Goal: Information Seeking & Learning: Learn about a topic

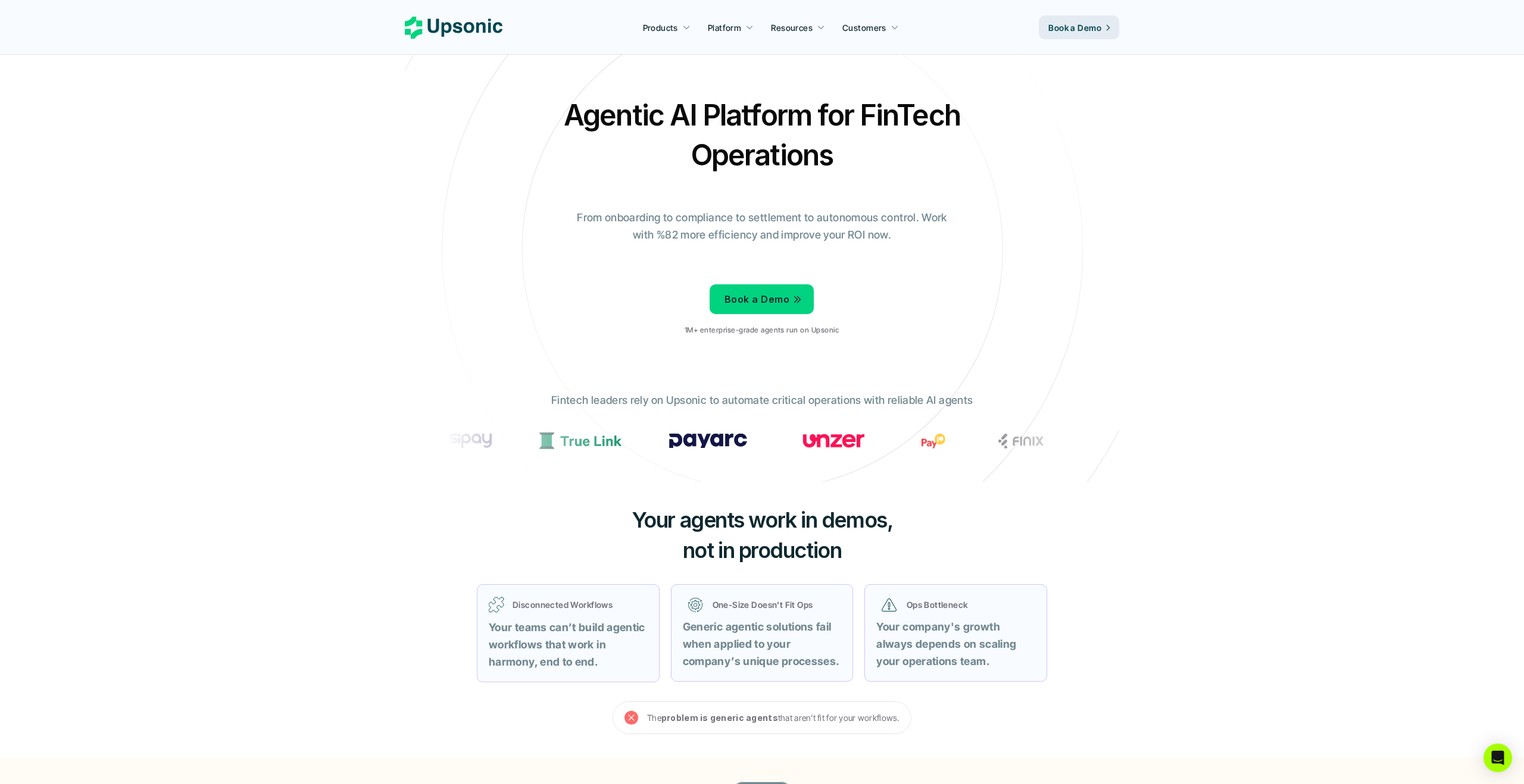
click at [732, 400] on p "Fintech leaders rely on Upsonic to automate critical operations with reliable A…" at bounding box center [762, 400] width 422 height 17
click at [769, 554] on span "not in production" at bounding box center [762, 550] width 159 height 26
click at [770, 293] on p "Book a Demo" at bounding box center [757, 299] width 65 height 17
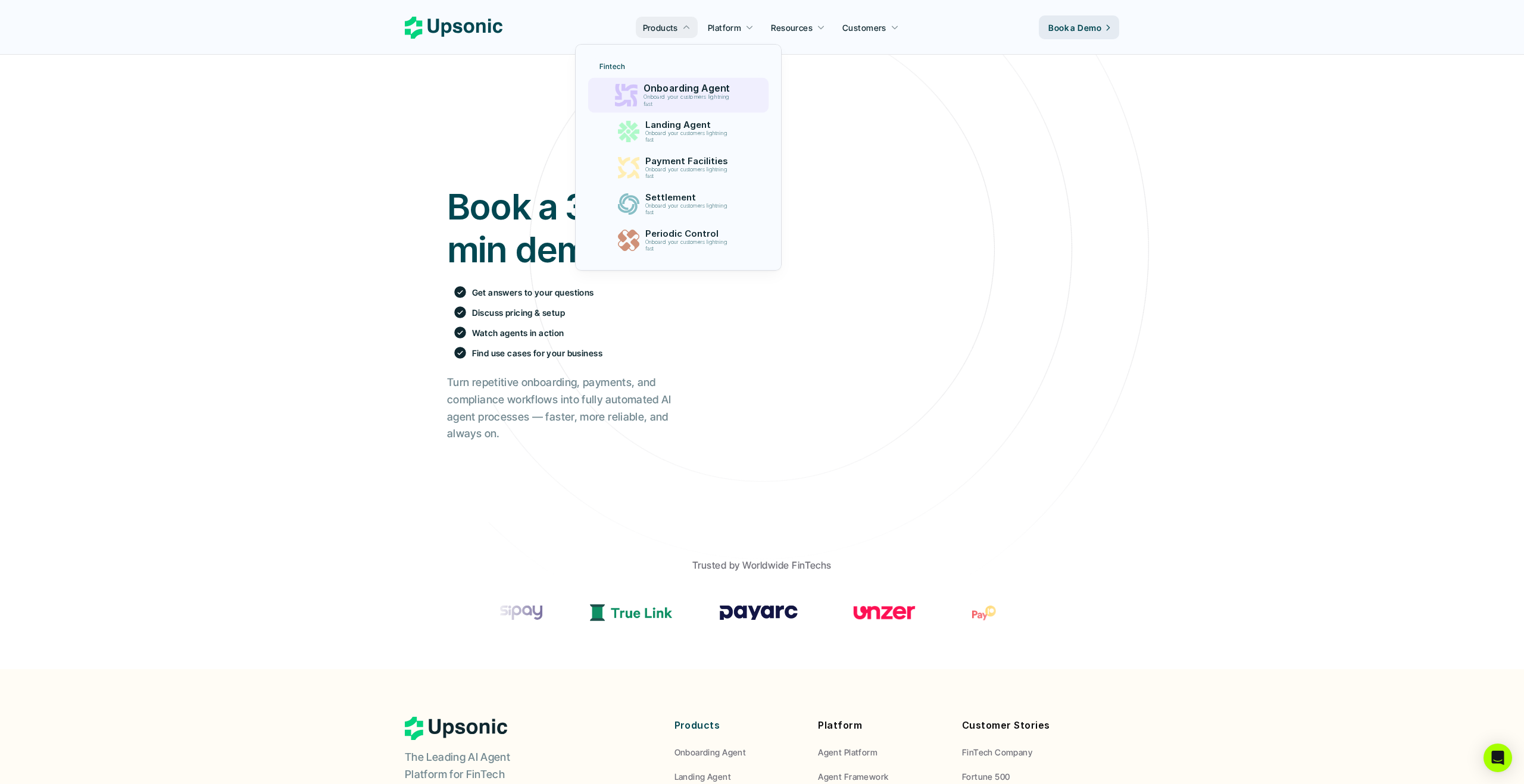
click at [696, 95] on p "Onboard your customers lightning fast" at bounding box center [689, 101] width 91 height 14
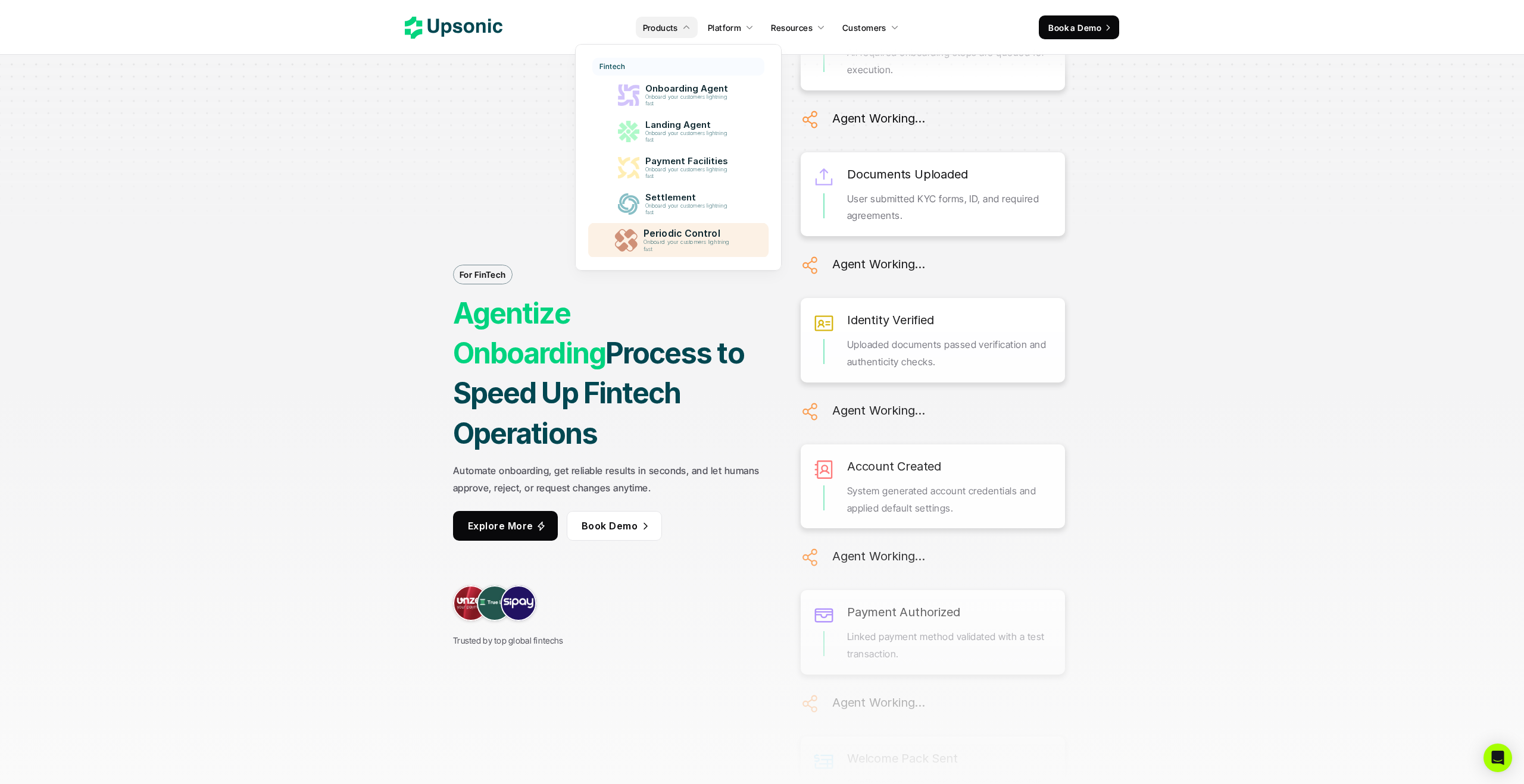
click at [713, 236] on p "Periodic Control" at bounding box center [689, 233] width 92 height 11
click at [680, 240] on p "Onboard your customers lightning fast" at bounding box center [689, 246] width 91 height 14
click at [672, 194] on p "Settlement" at bounding box center [689, 198] width 91 height 11
click at [672, 194] on p "Settlement" at bounding box center [689, 197] width 92 height 11
click at [677, 165] on p "Payment Facilities" at bounding box center [689, 161] width 89 height 11
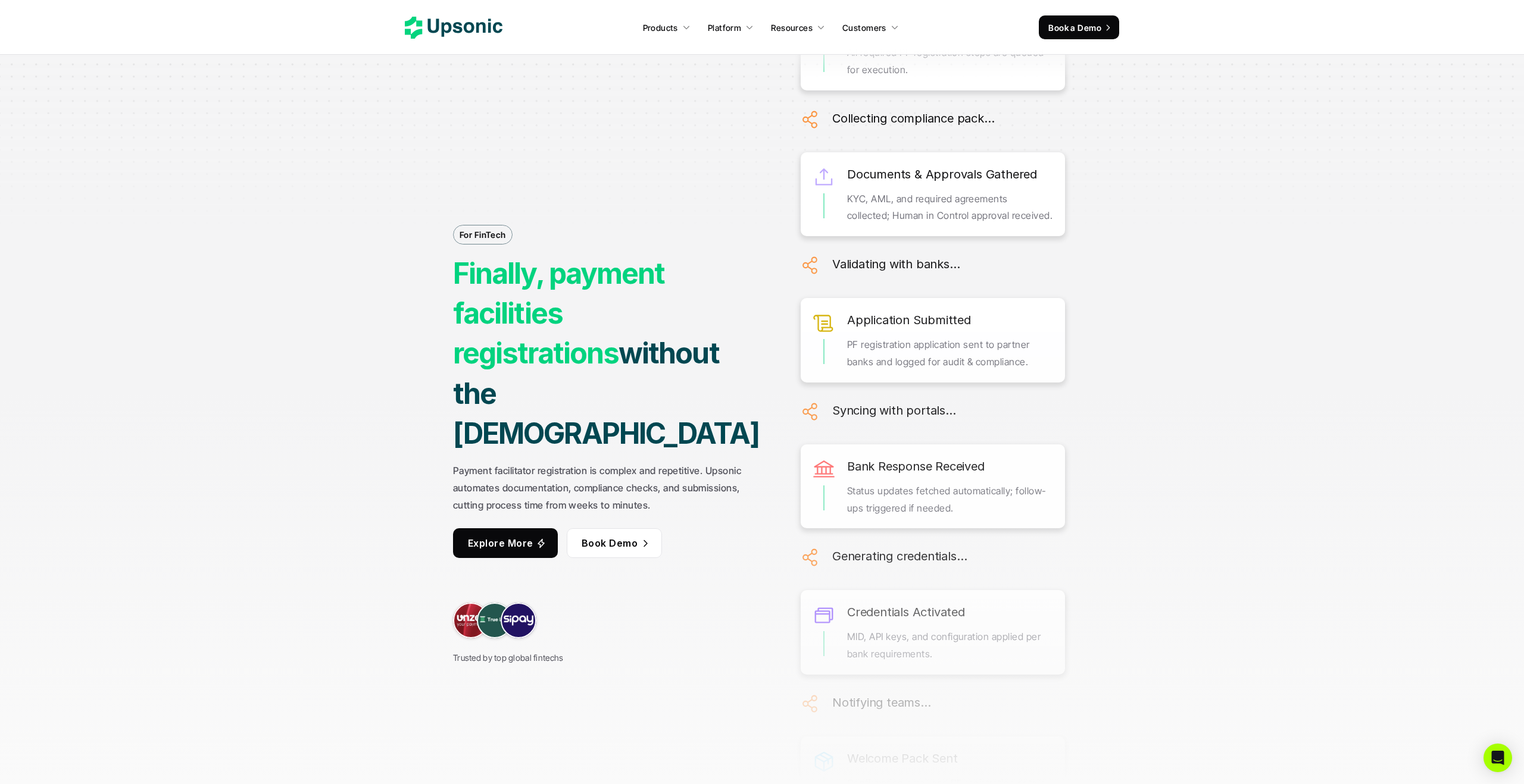
click at [509, 535] on p "Explore More" at bounding box center [500, 543] width 65 height 17
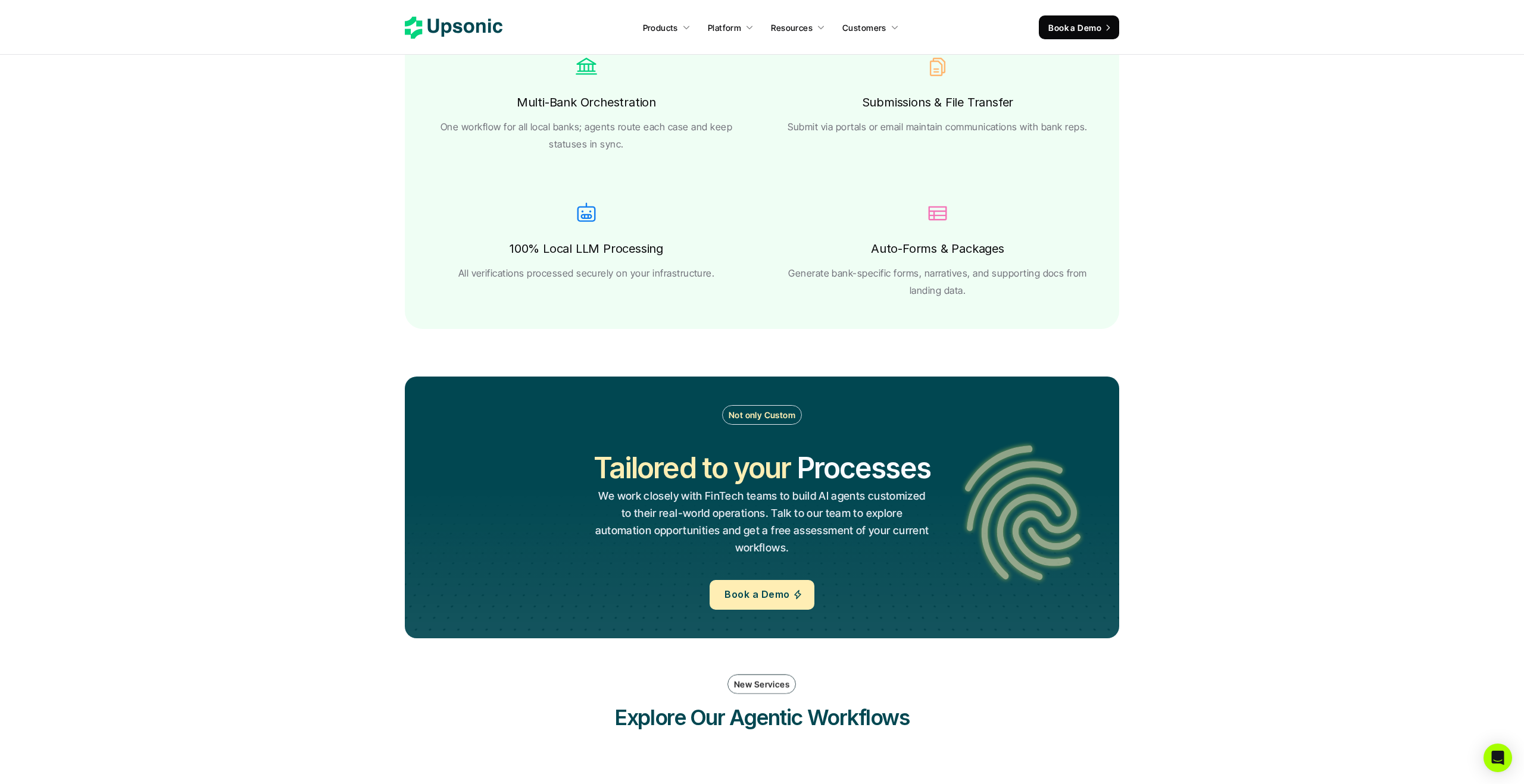
scroll to position [2507, 0]
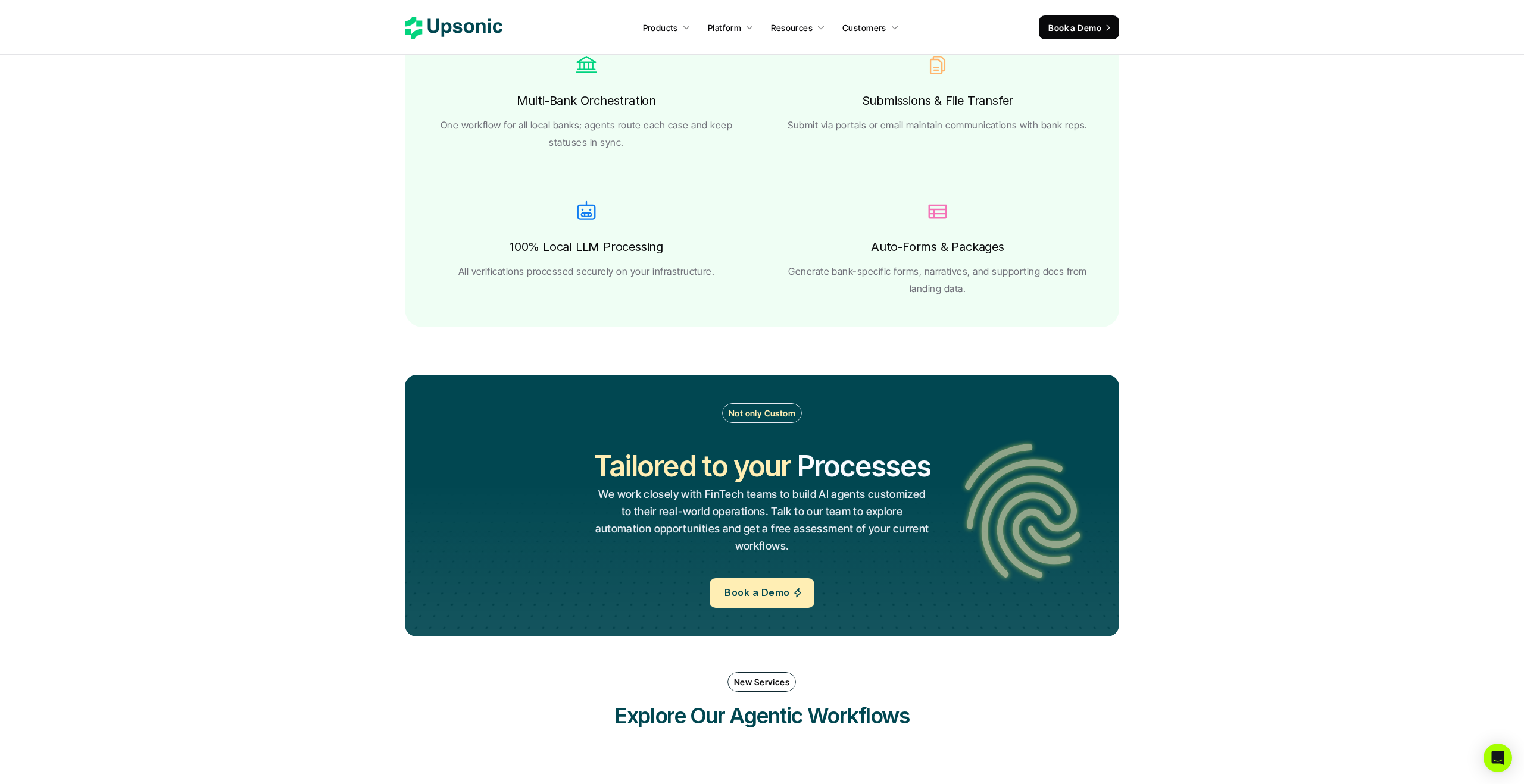
click at [648, 469] on h2 "Tailored to your" at bounding box center [692, 466] width 197 height 40
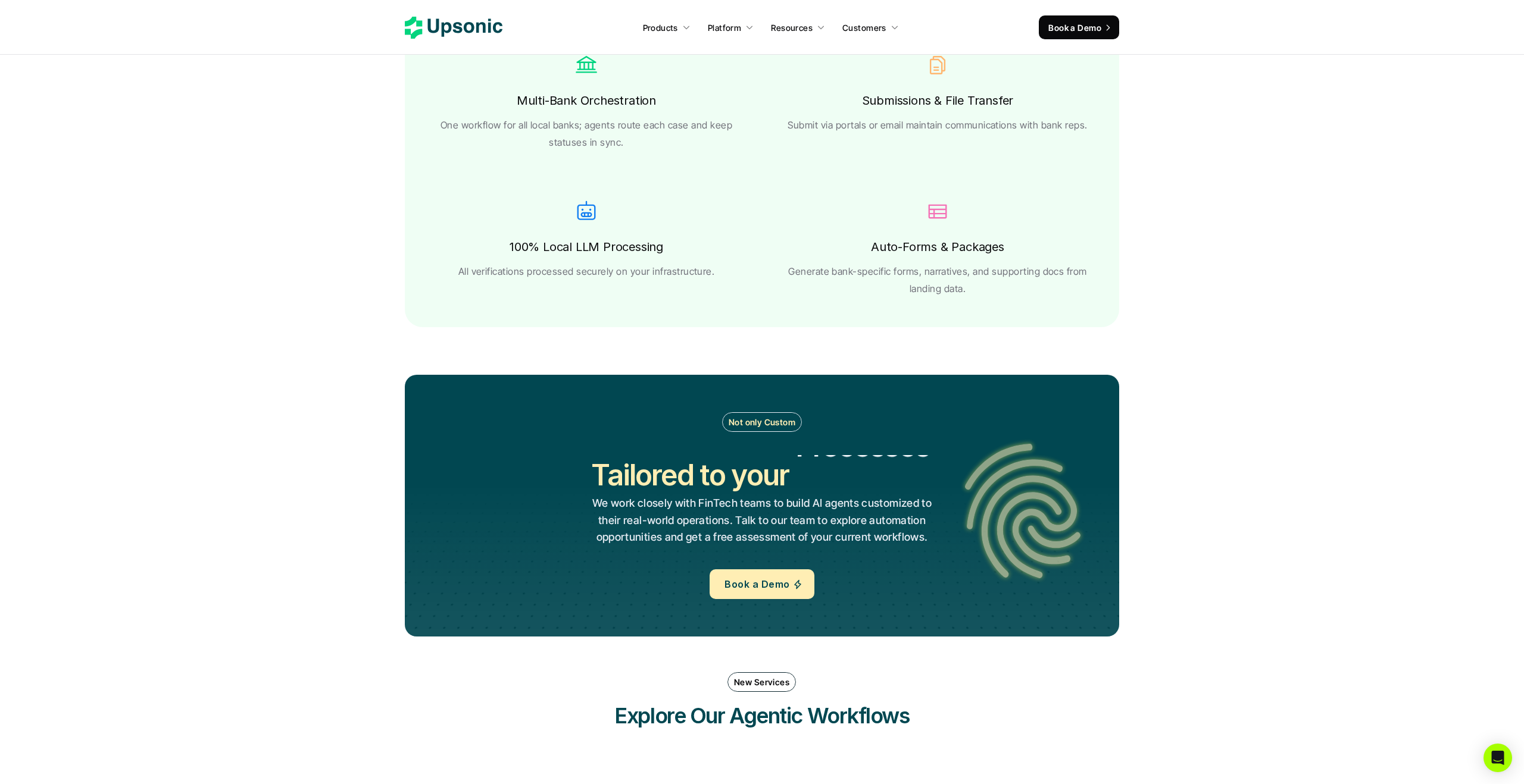
click at [648, 469] on h2 "Tailored to your" at bounding box center [690, 475] width 197 height 40
click at [648, 493] on h2 "Tailored to your" at bounding box center [690, 475] width 197 height 40
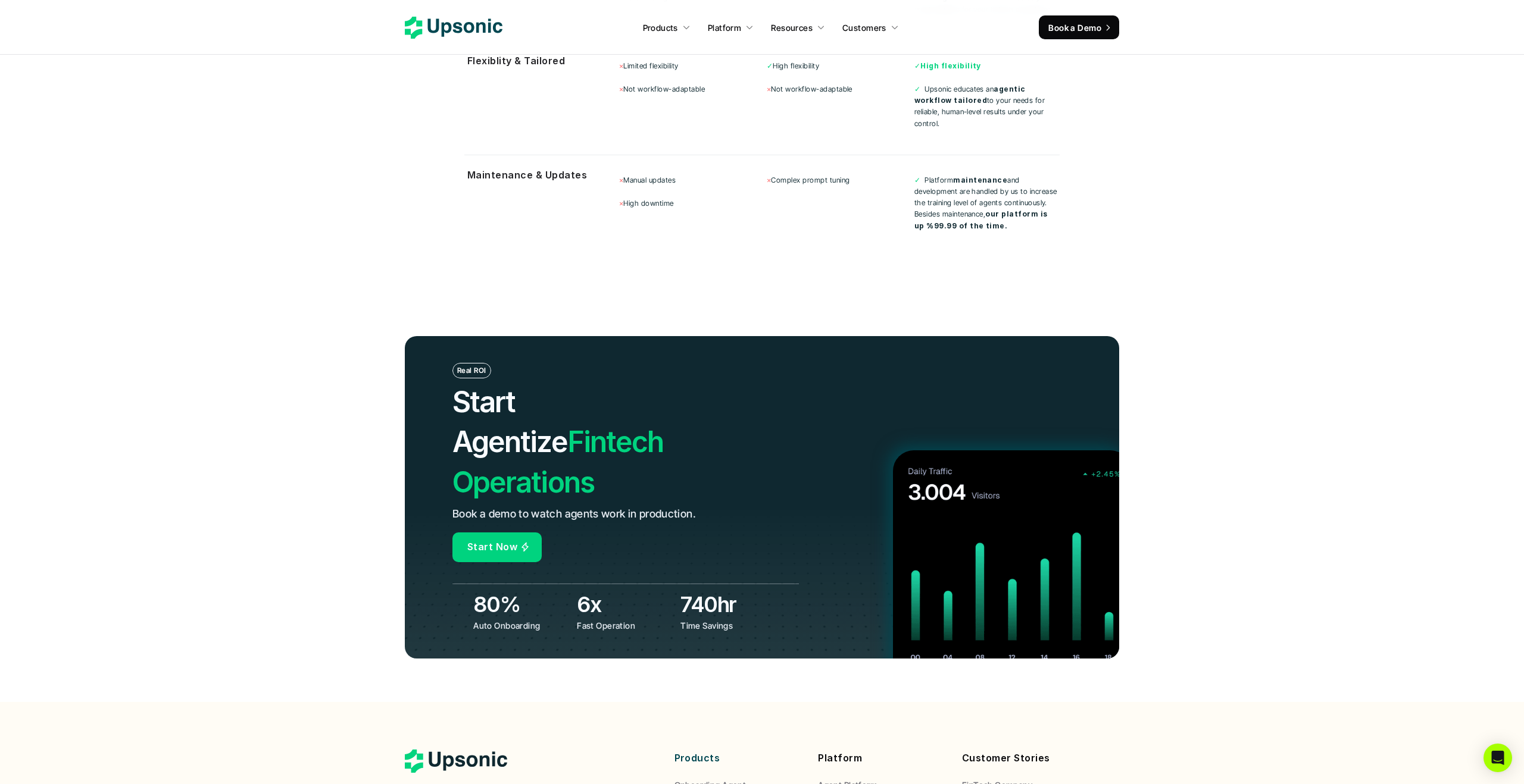
scroll to position [4381, 0]
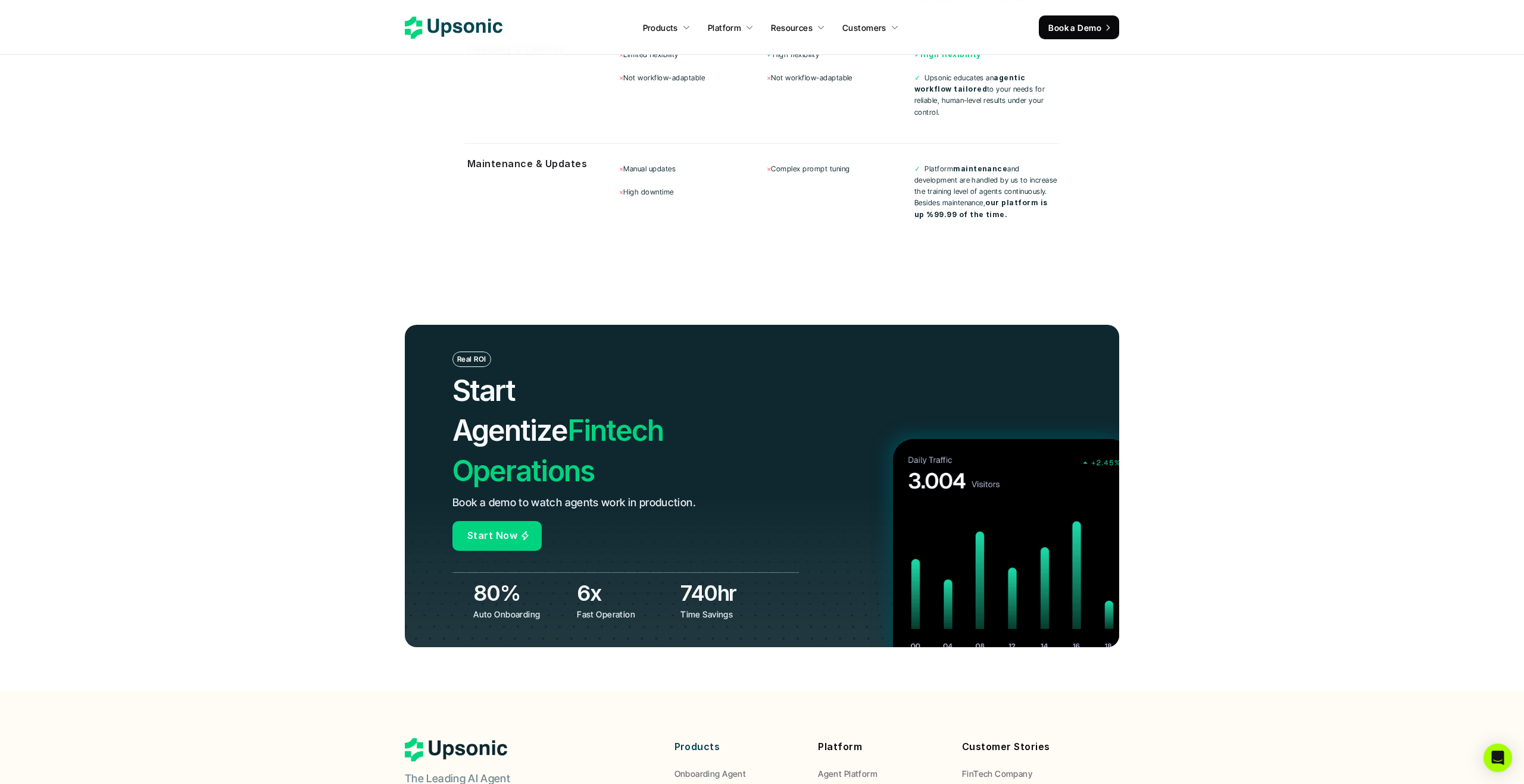
click at [595, 396] on h2 "Start Agentize Fintech Operations" at bounding box center [591, 430] width 278 height 120
click at [699, 394] on h2 "Start Agentize Fintech Operations" at bounding box center [591, 430] width 278 height 120
drag, startPoint x: 712, startPoint y: 402, endPoint x: 456, endPoint y: 363, distance: 259.0
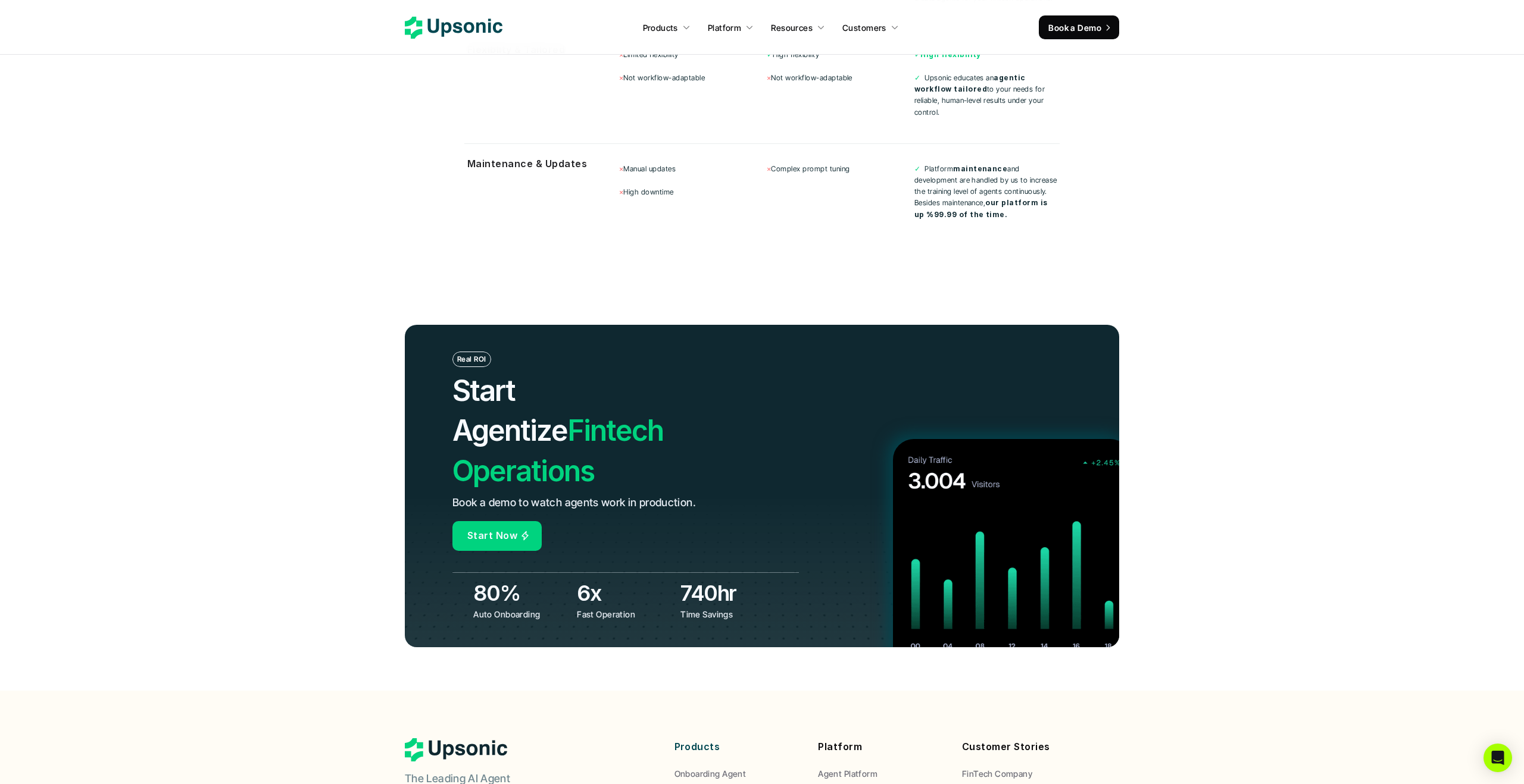
click at [456, 370] on h2 "Start Agentize Fintech Operations" at bounding box center [591, 430] width 278 height 120
click at [456, 373] on span "Start Agentize" at bounding box center [510, 410] width 115 height 75
drag, startPoint x: 455, startPoint y: 359, endPoint x: 695, endPoint y: 403, distance: 244.0
click at [695, 403] on h2 "Start Agentize Fintech Operations" at bounding box center [591, 430] width 278 height 120
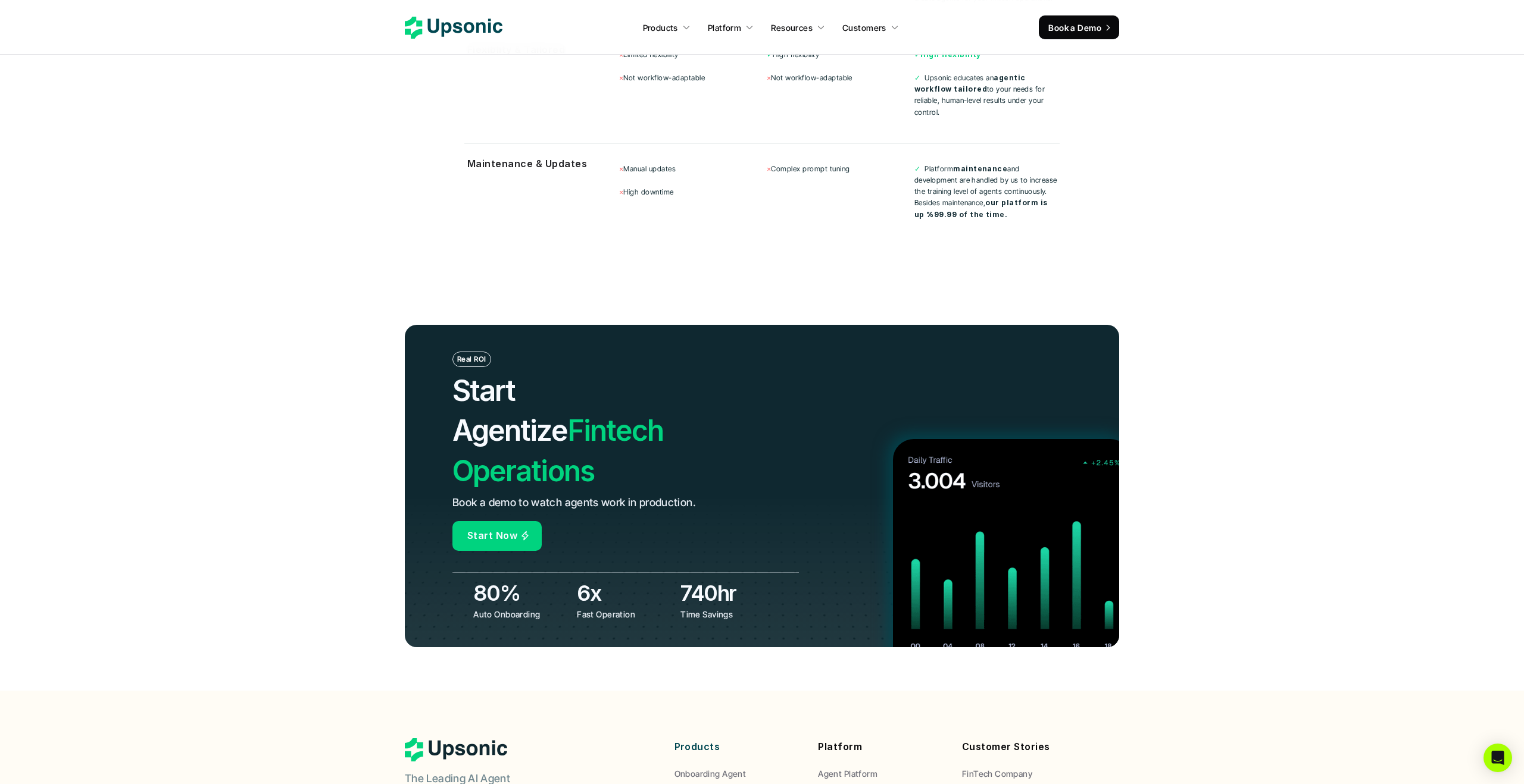
drag, startPoint x: 695, startPoint y: 403, endPoint x: 457, endPoint y: 366, distance: 240.9
click at [457, 370] on h2 "Start Agentize Fintech Operations" at bounding box center [591, 430] width 278 height 120
click at [457, 373] on span "Start Agentize" at bounding box center [510, 410] width 115 height 75
drag, startPoint x: 455, startPoint y: 361, endPoint x: 693, endPoint y: 399, distance: 241.0
click at [693, 399] on h2 "Start Agentize Fintech Operations" at bounding box center [591, 430] width 278 height 120
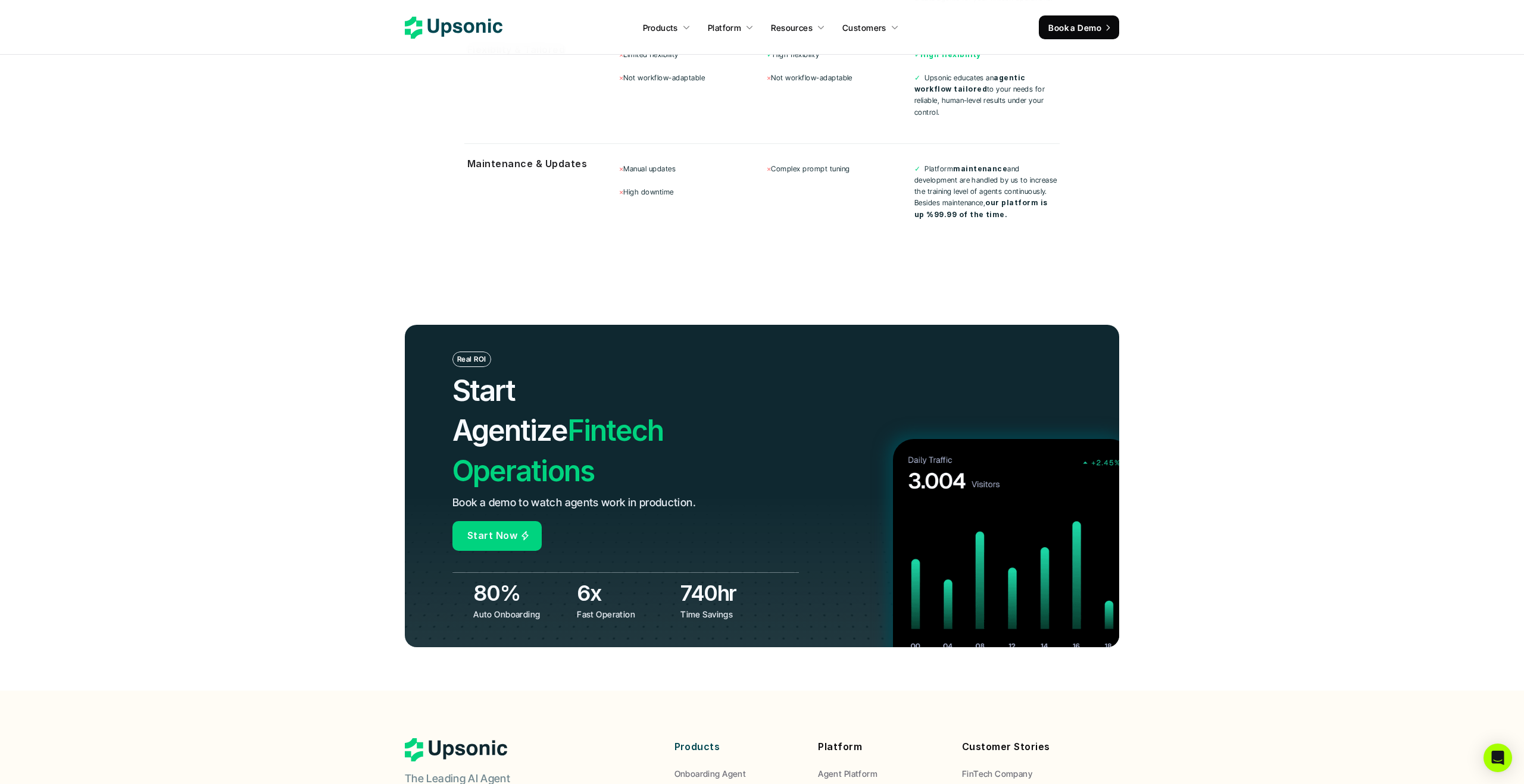
click at [693, 399] on h2 "Start Agentize Fintech Operations" at bounding box center [591, 430] width 278 height 120
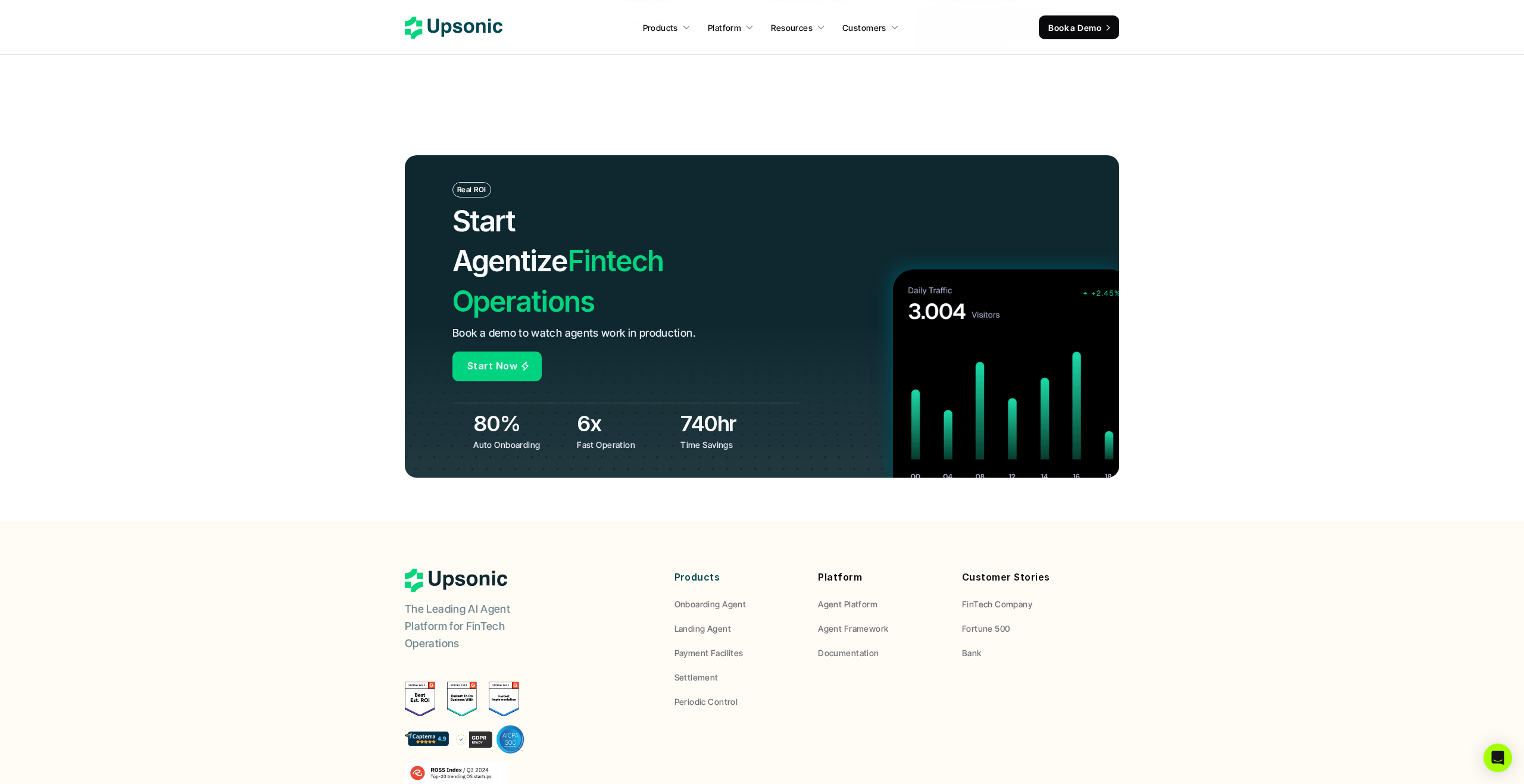
scroll to position [4669, 0]
